Goal: Navigation & Orientation: Find specific page/section

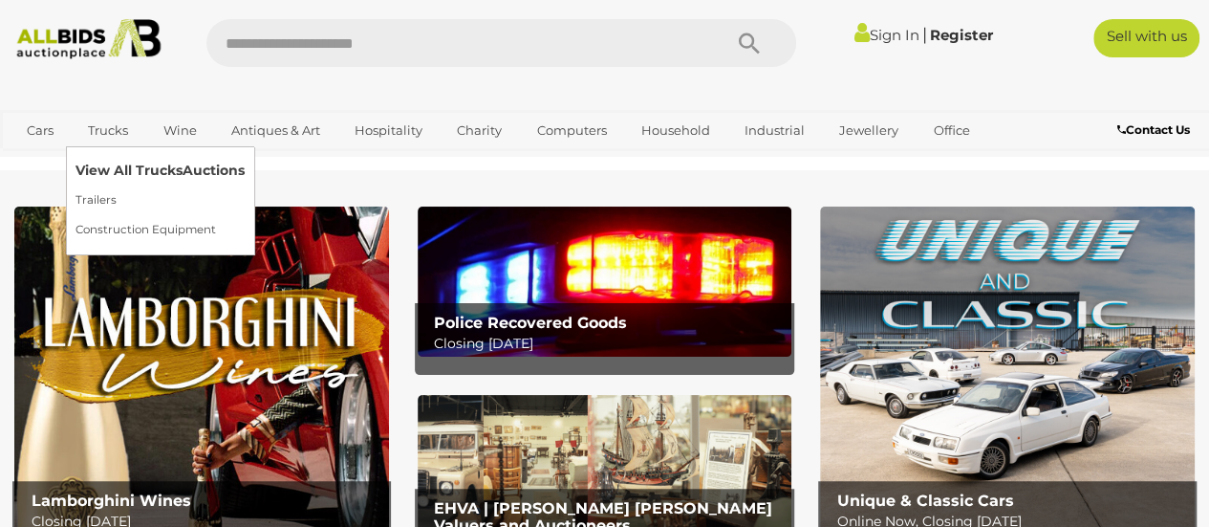
click at [100, 169] on link "View All Trucks Auctions" at bounding box center [160, 171] width 169 height 30
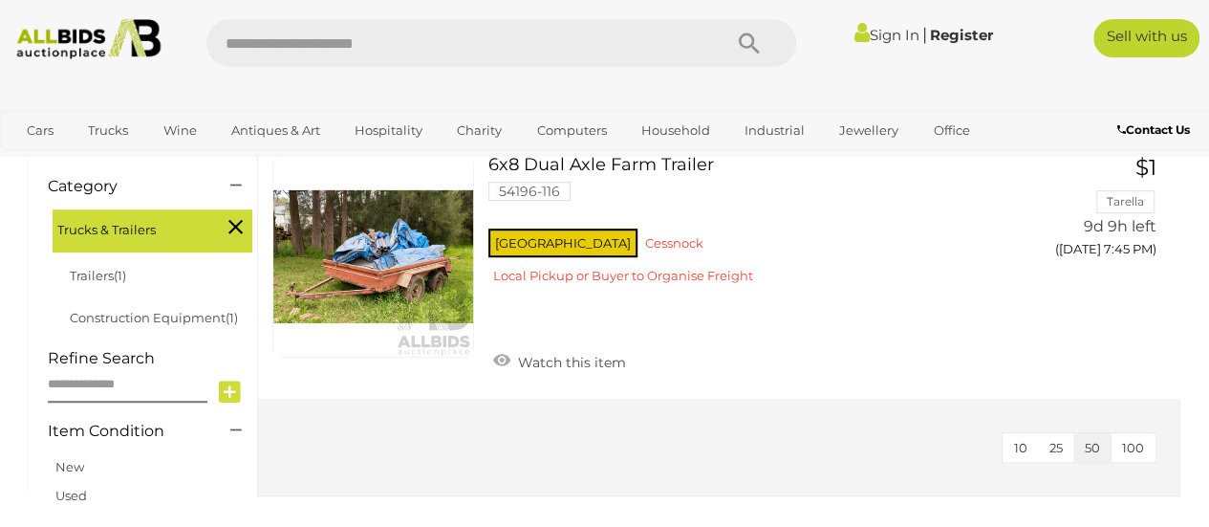
scroll to position [922, 0]
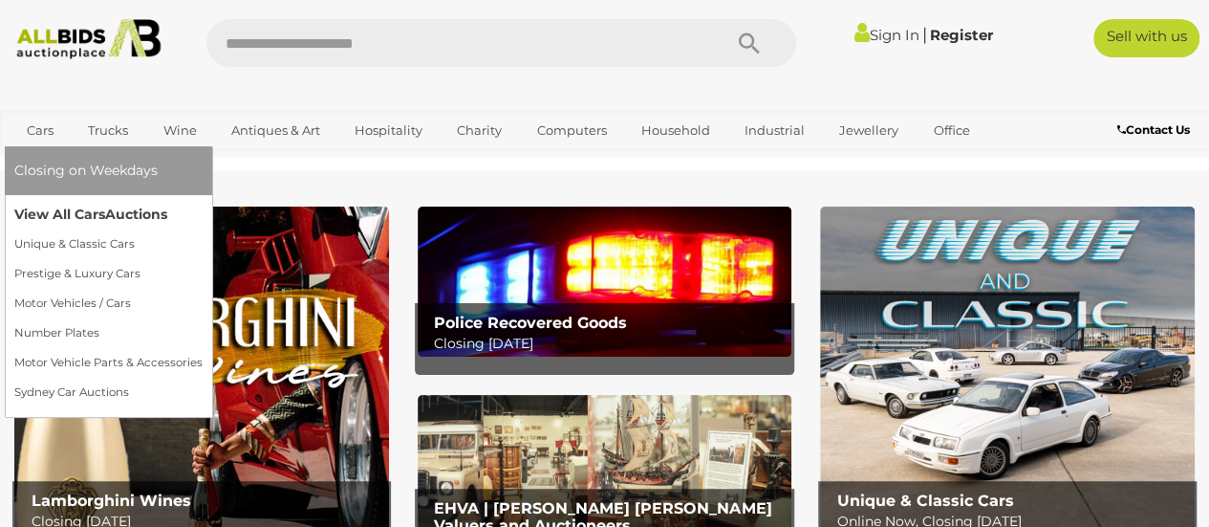
click at [71, 214] on link "View All Cars Auctions" at bounding box center [108, 215] width 188 height 30
